Goal: Transaction & Acquisition: Purchase product/service

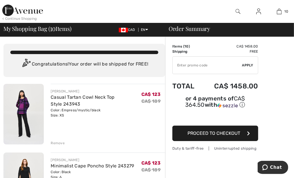
click at [192, 64] on input "TEXT" at bounding box center [207, 65] width 70 height 17
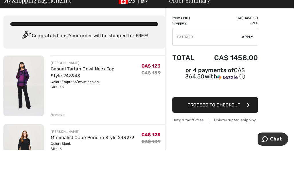
type input "EXTRA20"
click at [252, 66] on span "Apply" at bounding box center [247, 65] width 11 height 5
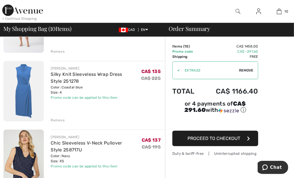
scroll to position [296, 0]
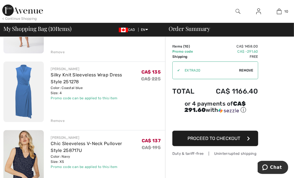
click at [65, 120] on div "Remove" at bounding box center [108, 120] width 114 height 6
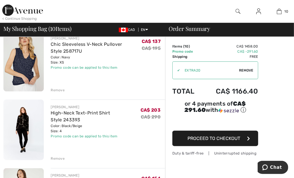
scroll to position [380, 0]
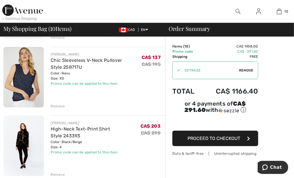
click at [26, 10] on img at bounding box center [22, 10] width 41 height 11
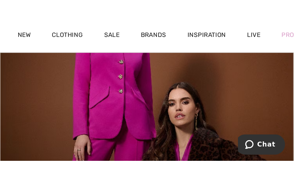
scroll to position [242, 0]
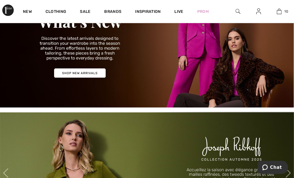
click at [277, 13] on img at bounding box center [279, 11] width 5 height 7
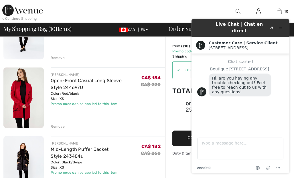
scroll to position [498, 0]
